Goal: Task Accomplishment & Management: Use online tool/utility

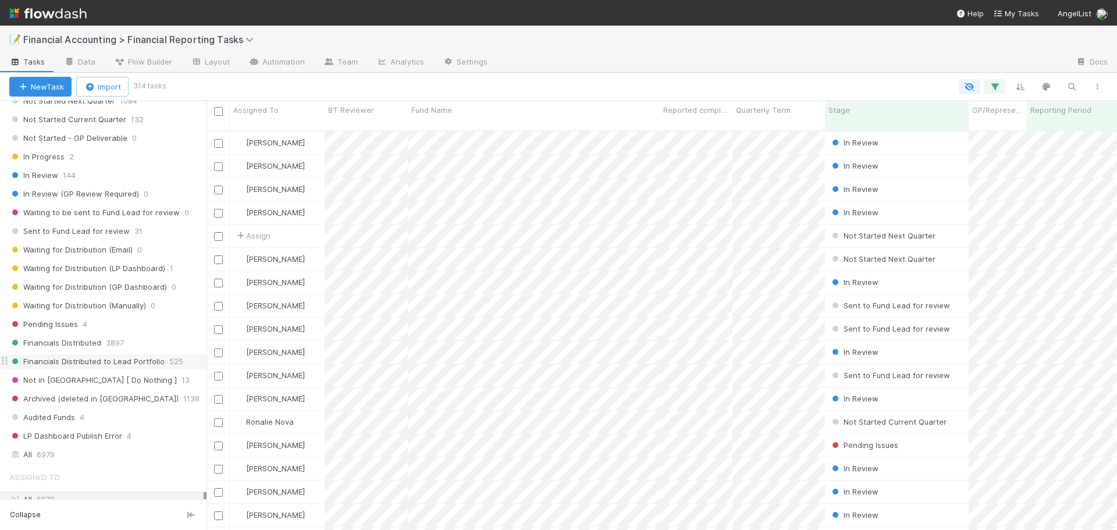
scroll to position [233, 0]
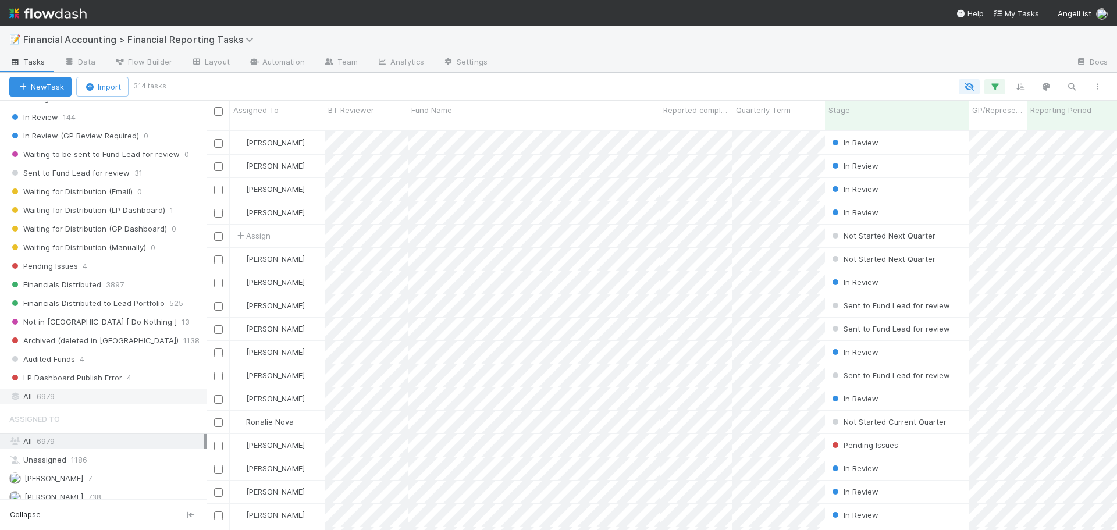
click at [101, 396] on div "All 6979" at bounding box center [106, 396] width 194 height 15
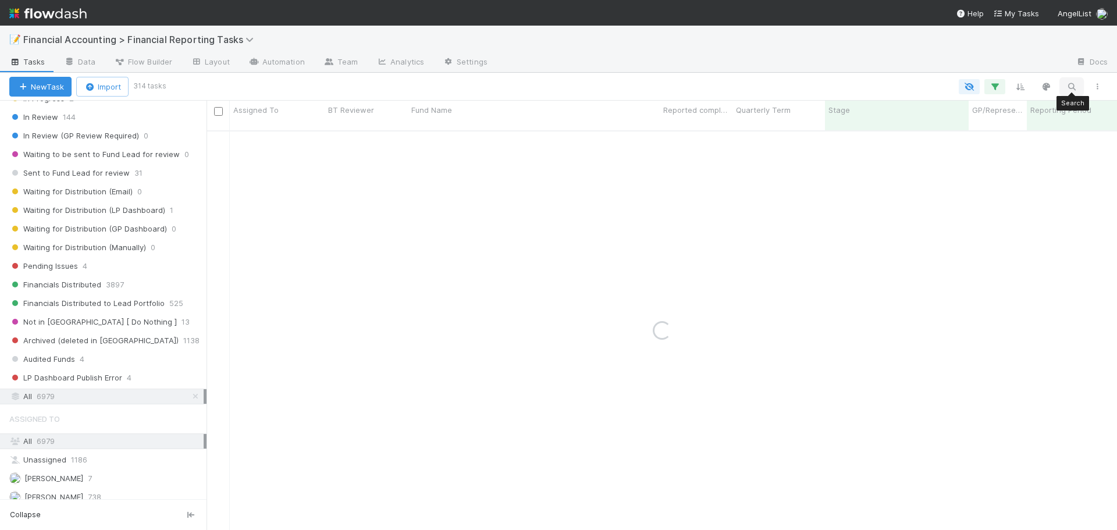
click at [1072, 84] on icon "button" at bounding box center [1072, 86] width 12 height 10
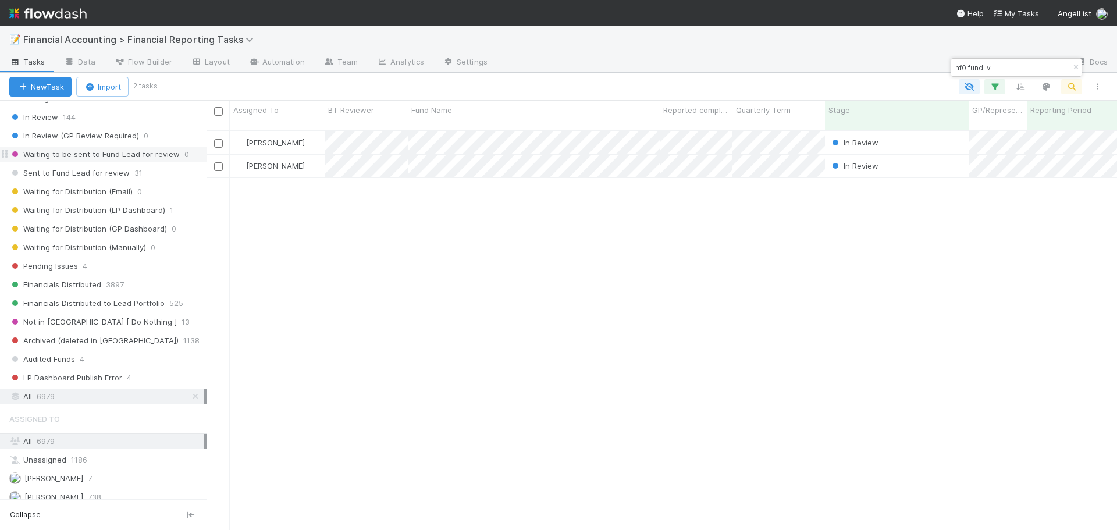
scroll to position [400, 902]
type input "hf0 fund iv"
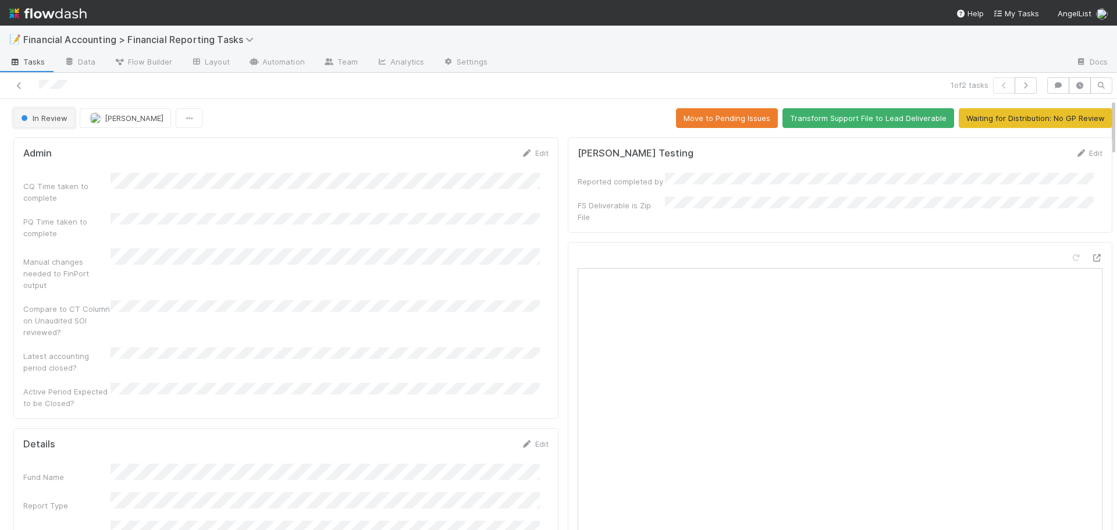
click at [48, 121] on span "In Review" at bounding box center [43, 117] width 49 height 9
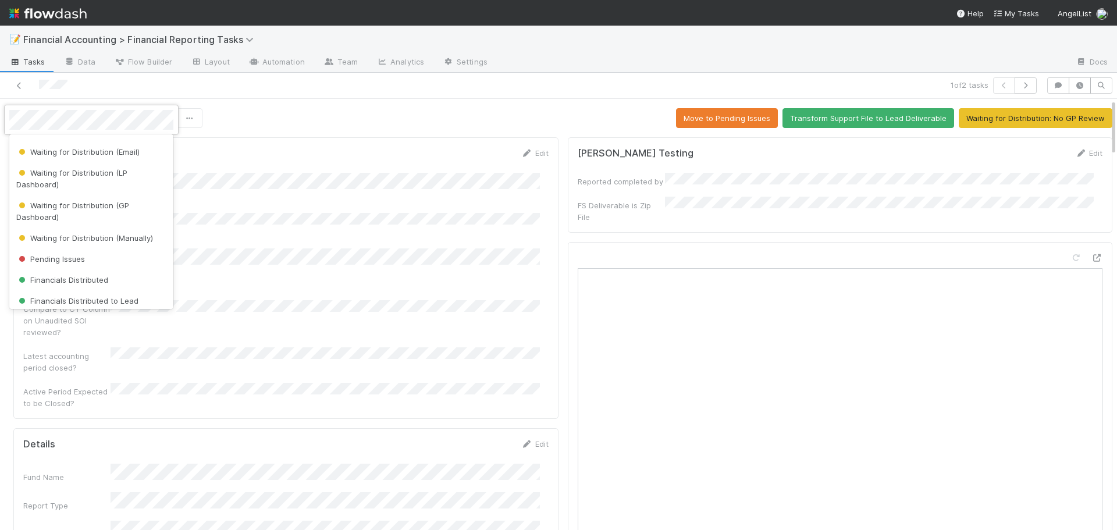
scroll to position [233, 0]
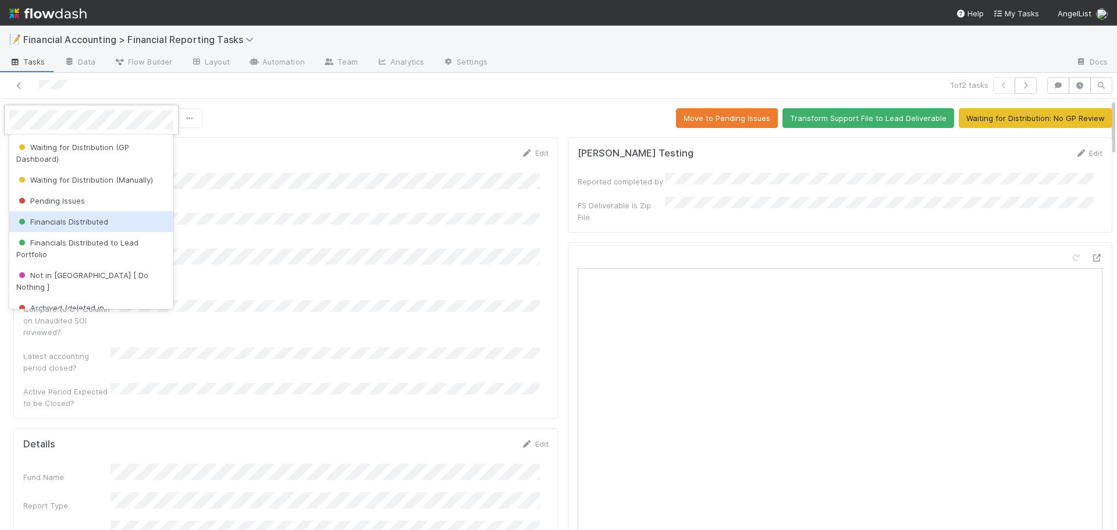
click at [86, 223] on span "Financials Distributed" at bounding box center [62, 221] width 92 height 9
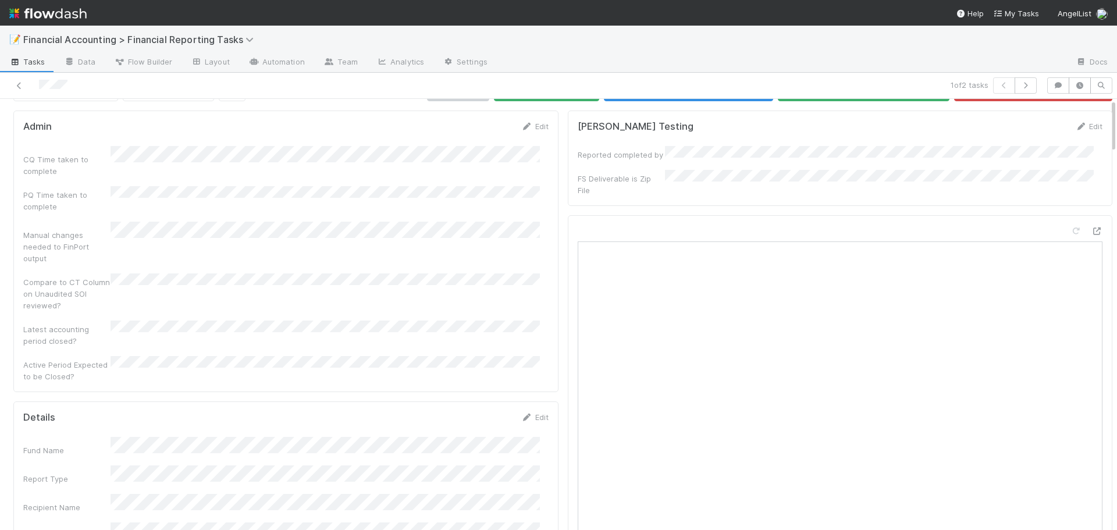
scroll to position [0, 0]
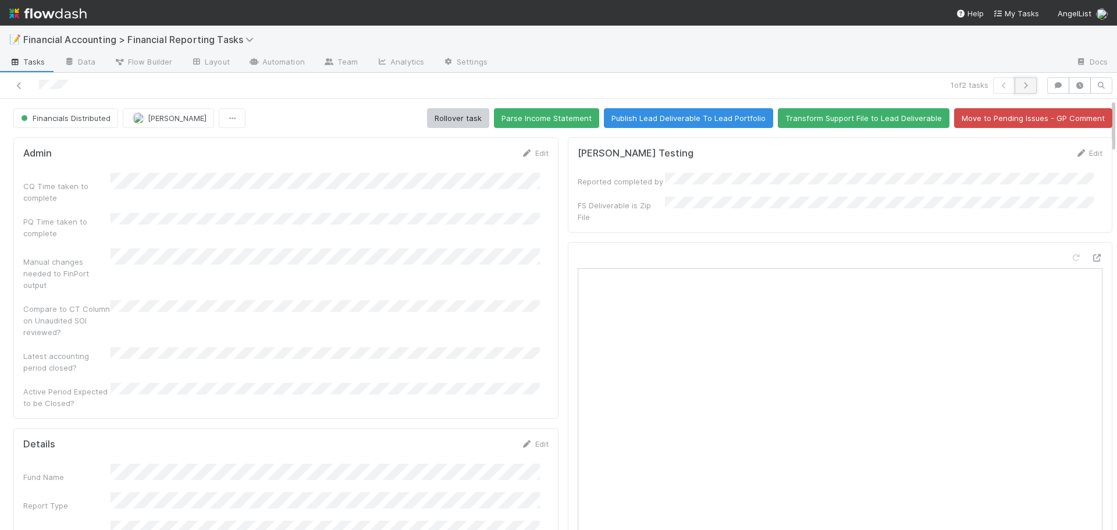
click at [1020, 88] on icon "button" at bounding box center [1026, 85] width 12 height 7
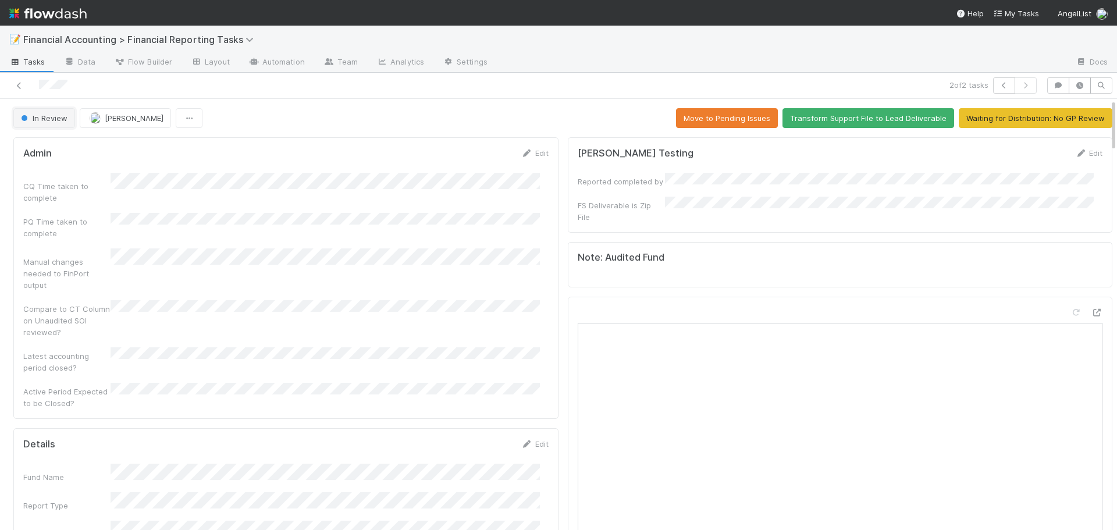
click at [45, 119] on span "In Review" at bounding box center [43, 117] width 49 height 9
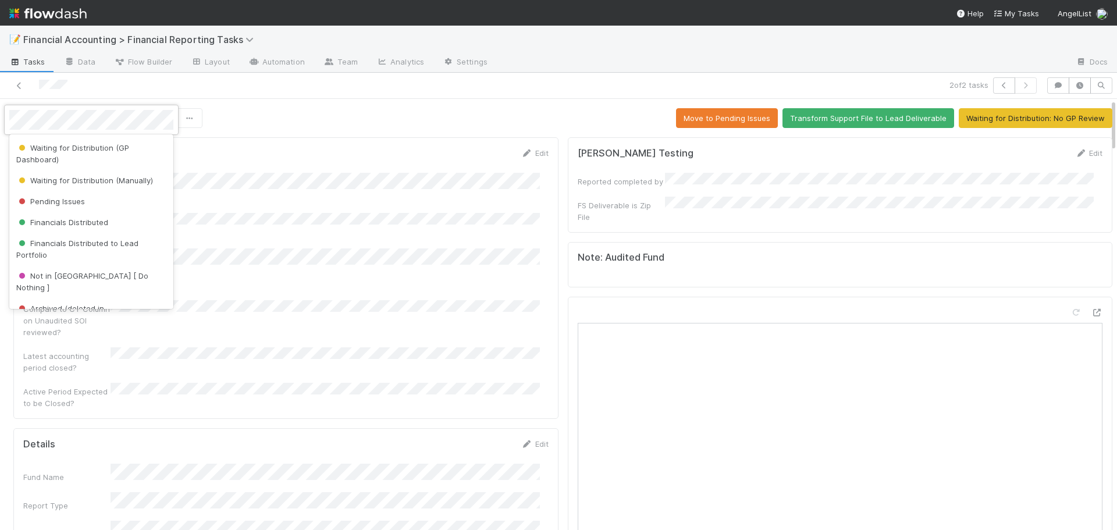
scroll to position [275, 0]
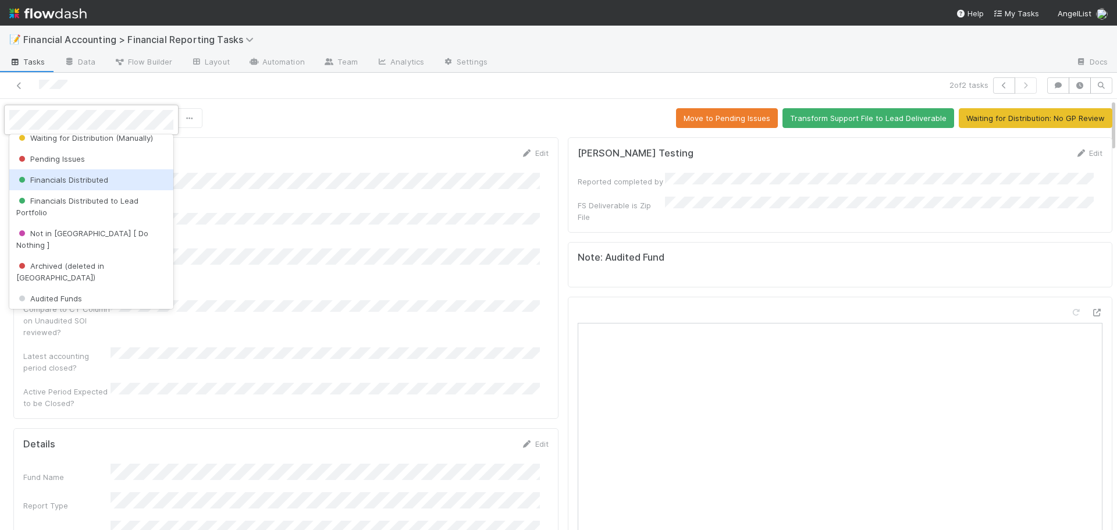
click at [80, 180] on span "Financials Distributed" at bounding box center [62, 179] width 92 height 9
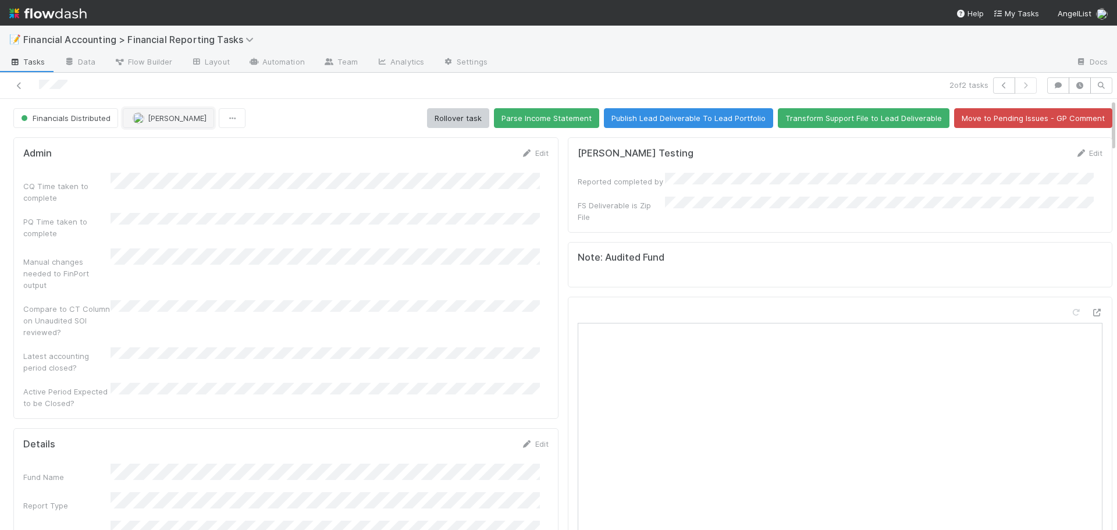
click at [148, 124] on button "[PERSON_NAME]" at bounding box center [168, 118] width 91 height 20
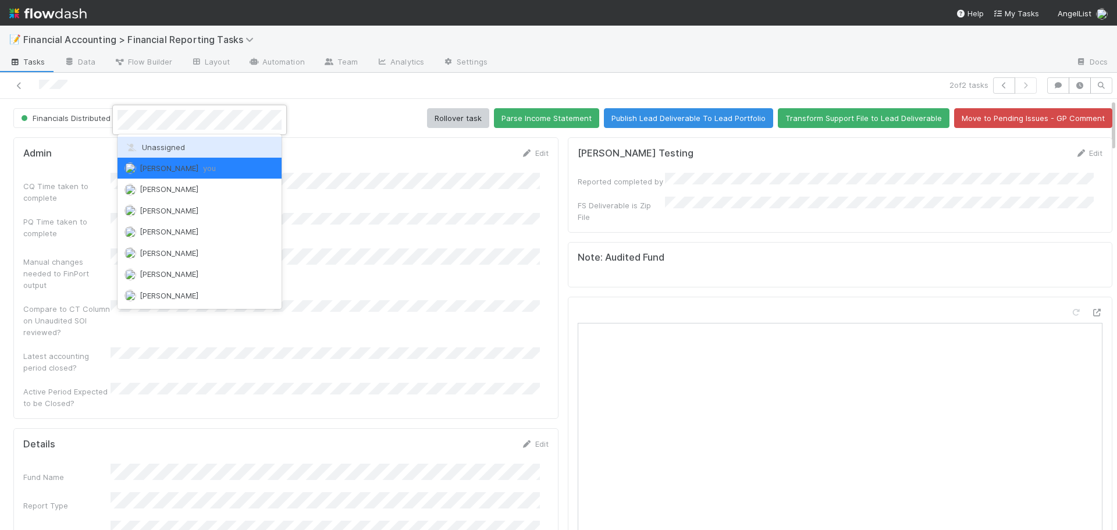
drag, startPoint x: 169, startPoint y: 159, endPoint x: 179, endPoint y: 136, distance: 25.0
click at [177, 138] on div "Unassigned [PERSON_NAME] you [PERSON_NAME] [PERSON_NAME] [PERSON_NAME] [PERSON_…" at bounding box center [200, 221] width 164 height 175
click at [179, 136] on div "Unassigned [PERSON_NAME] you [PERSON_NAME] [PERSON_NAME] [PERSON_NAME] [PERSON_…" at bounding box center [200, 221] width 164 height 175
click at [179, 145] on span "Unassigned" at bounding box center [155, 147] width 61 height 9
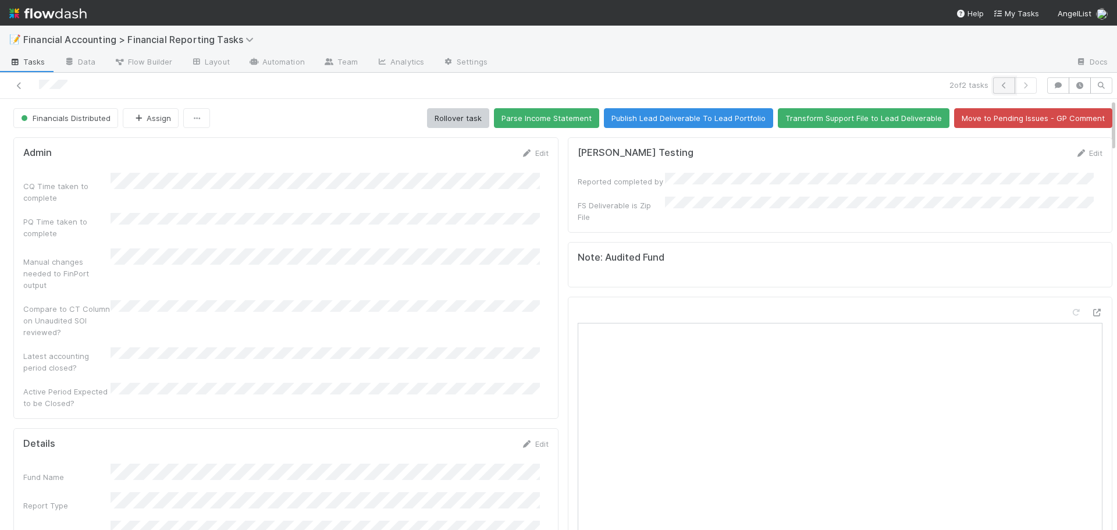
click at [998, 84] on icon "button" at bounding box center [1004, 85] width 12 height 7
click at [161, 115] on span "[PERSON_NAME]" at bounding box center [177, 117] width 59 height 9
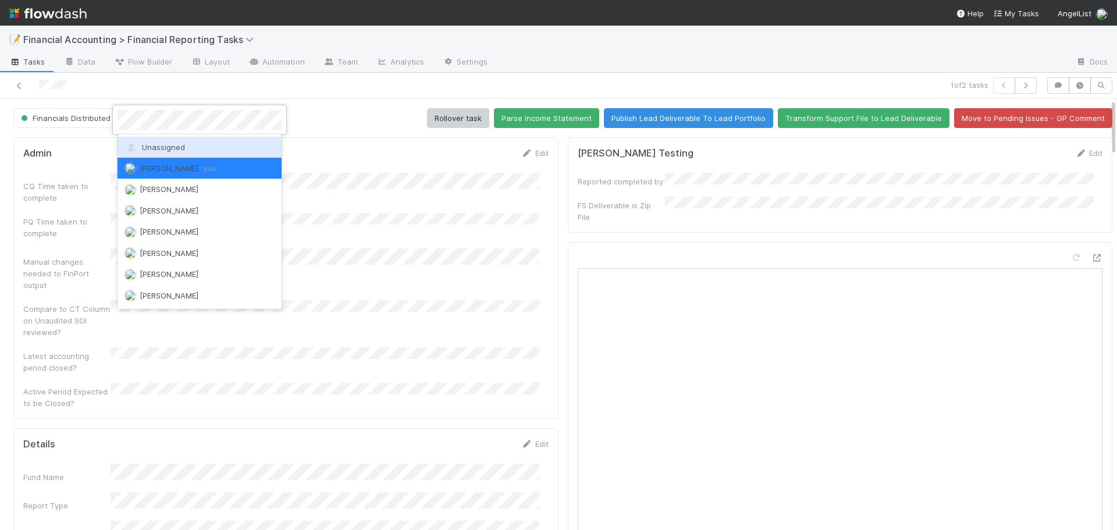
click at [170, 139] on div "Unassigned" at bounding box center [200, 147] width 164 height 21
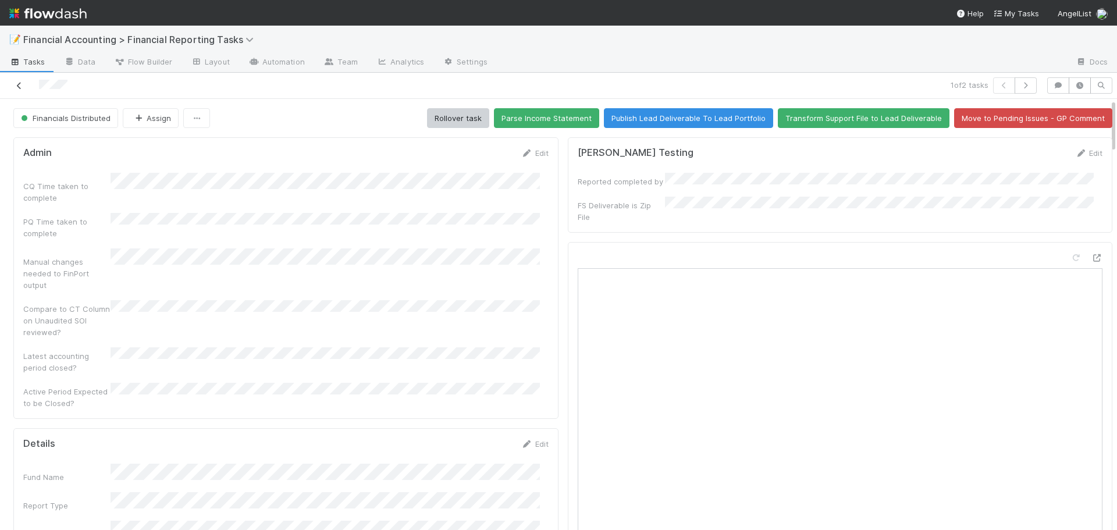
click at [23, 83] on icon at bounding box center [19, 86] width 12 height 8
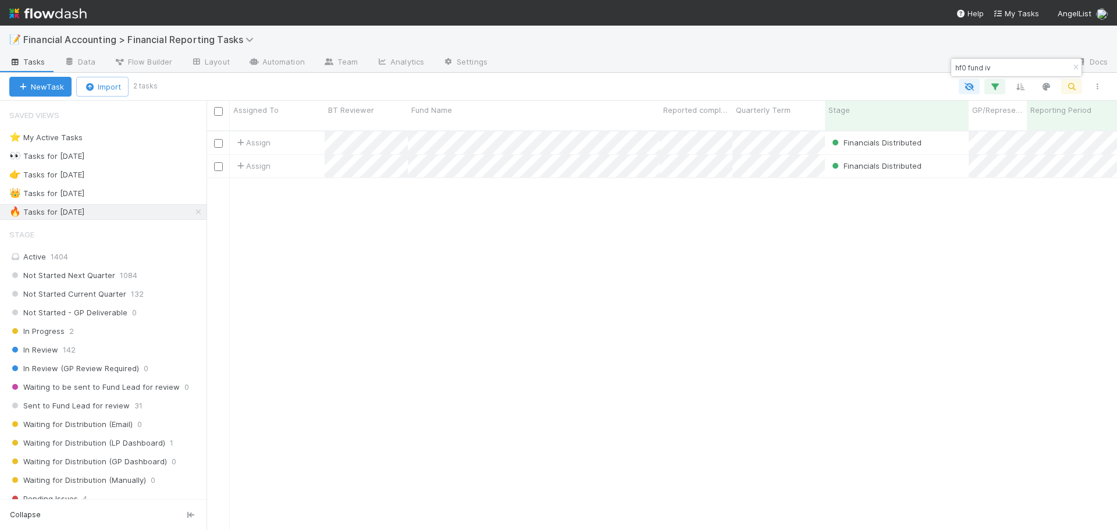
scroll to position [400, 902]
click at [1071, 66] on icon "button" at bounding box center [1076, 67] width 12 height 7
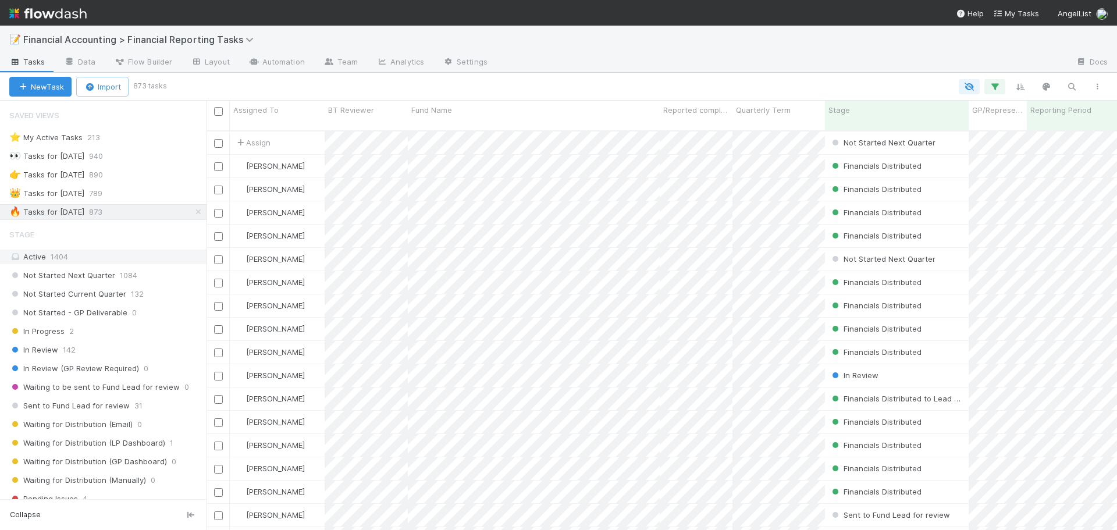
click at [112, 253] on div "Active 1404" at bounding box center [106, 257] width 194 height 15
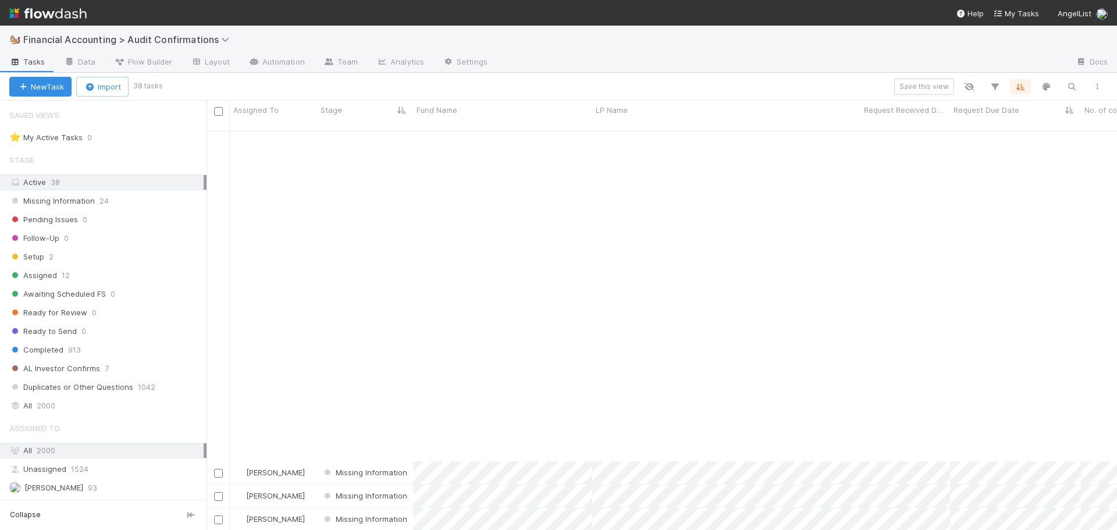
scroll to position [426, 0]
